Goal: Find specific page/section: Find specific page/section

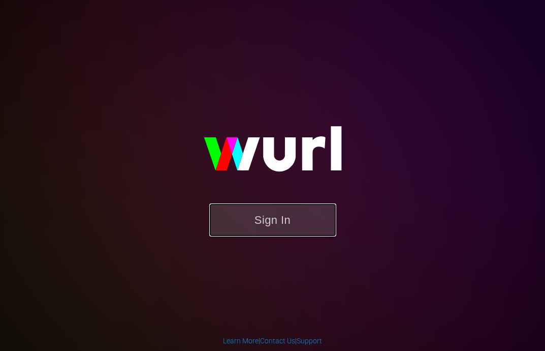
click at [287, 221] on button "Sign In" at bounding box center [272, 219] width 127 height 33
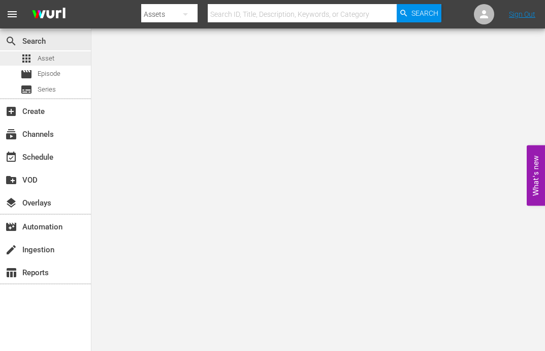
click at [77, 54] on div "apps Asset" at bounding box center [45, 58] width 91 height 14
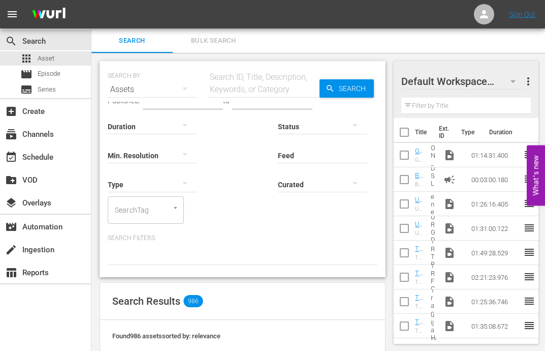
click at [236, 82] on input "text" at bounding box center [263, 89] width 112 height 24
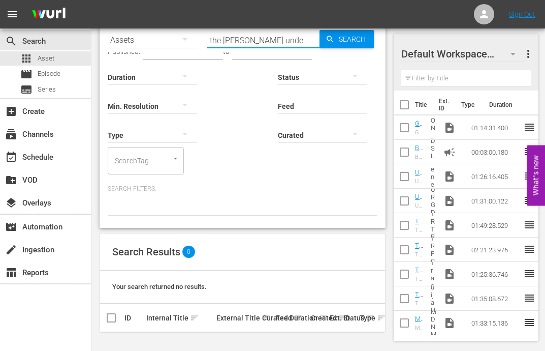
paste input "REICH UNDERGROUND"
type input "the REICH UNDERGROUND"
